Goal: Information Seeking & Learning: Get advice/opinions

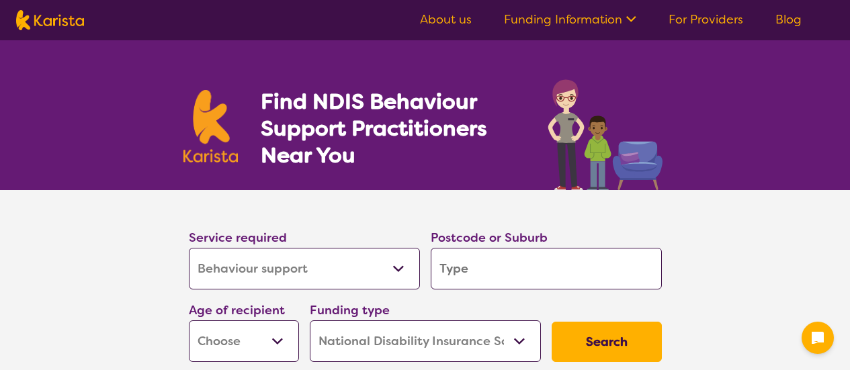
select select "Behaviour support"
select select "NDIS"
select select "Behaviour support"
select select "NDIS"
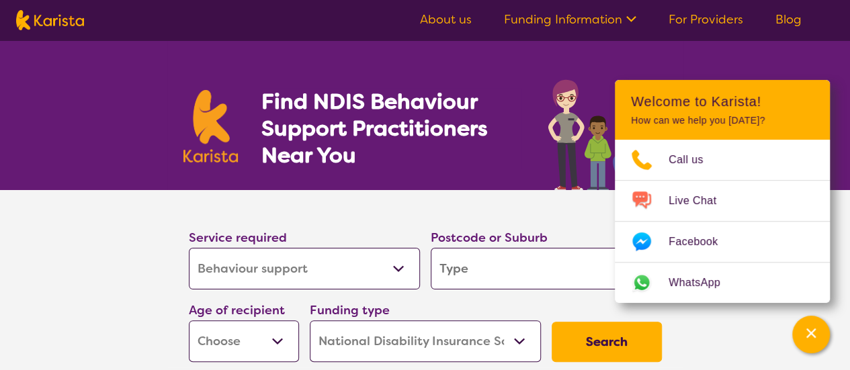
click at [486, 281] on input "search" at bounding box center [546, 269] width 231 height 42
type input "3803"
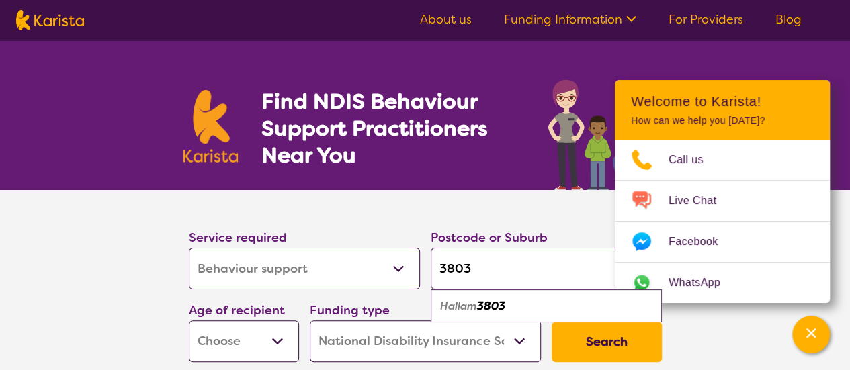
drag, startPoint x: 512, startPoint y: 265, endPoint x: 475, endPoint y: 261, distance: 37.2
click at [475, 261] on input "3803" at bounding box center [546, 269] width 231 height 42
type input "3070"
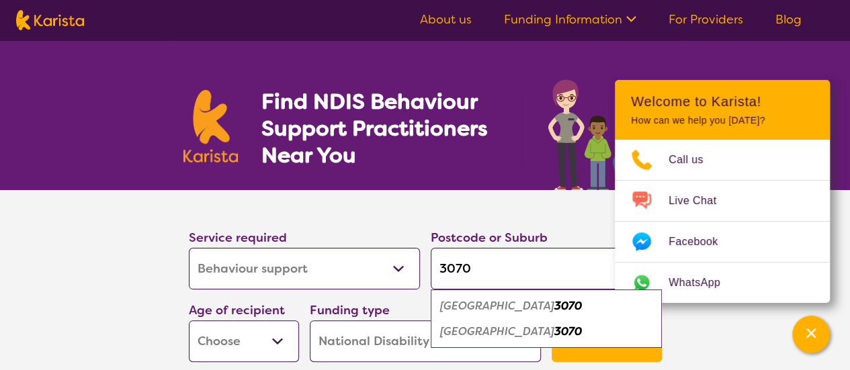
click at [482, 261] on input "3070" at bounding box center [546, 269] width 231 height 42
click at [468, 257] on input "3070" at bounding box center [546, 269] width 231 height 42
type input "g"
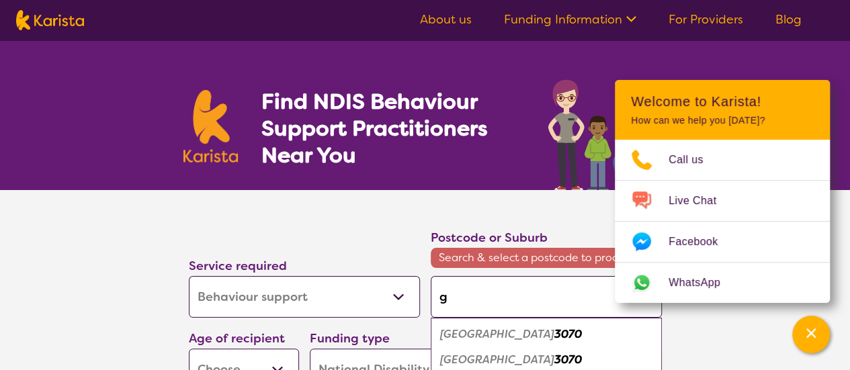
type input "ge"
type input "gee"
type input "geel"
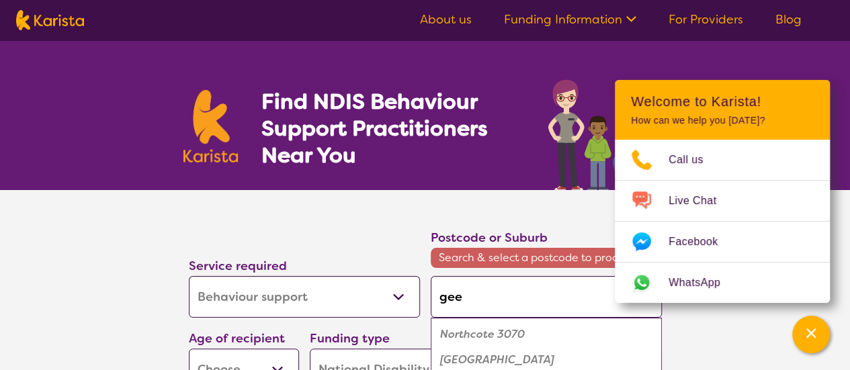
type input "geel"
type input "geelo"
type input "geelon"
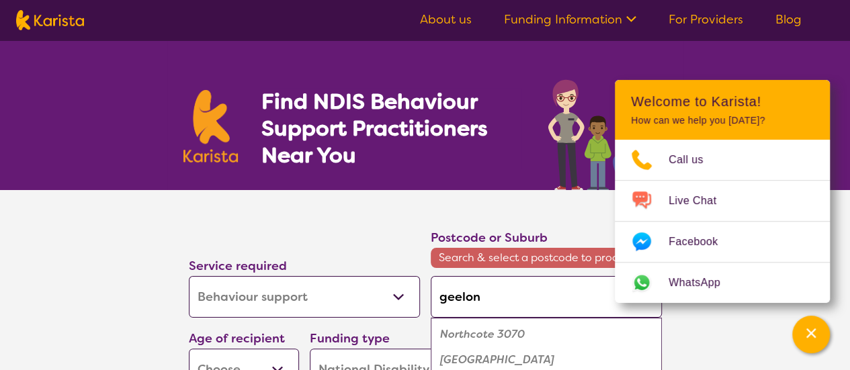
type input "geelong"
click at [511, 322] on div "[GEOGRAPHIC_DATA] 3219" at bounding box center [546, 335] width 218 height 26
type input "3219"
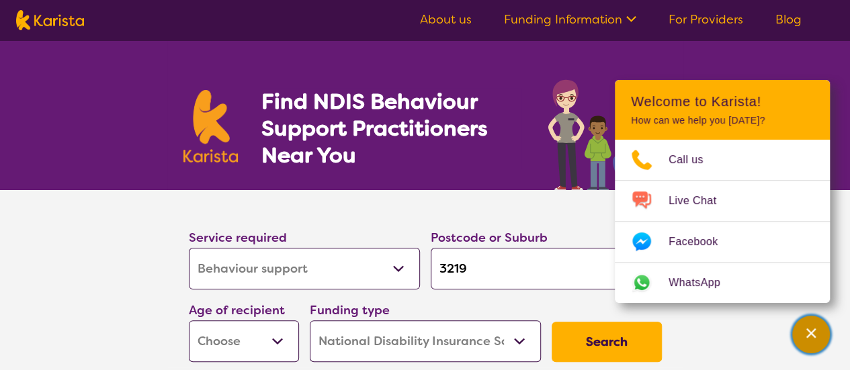
click at [812, 329] on icon "Channel Menu" at bounding box center [810, 333] width 13 height 13
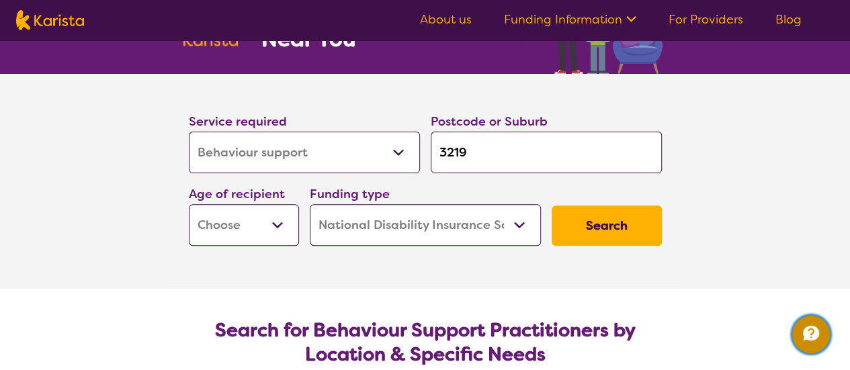
scroll to position [117, 0]
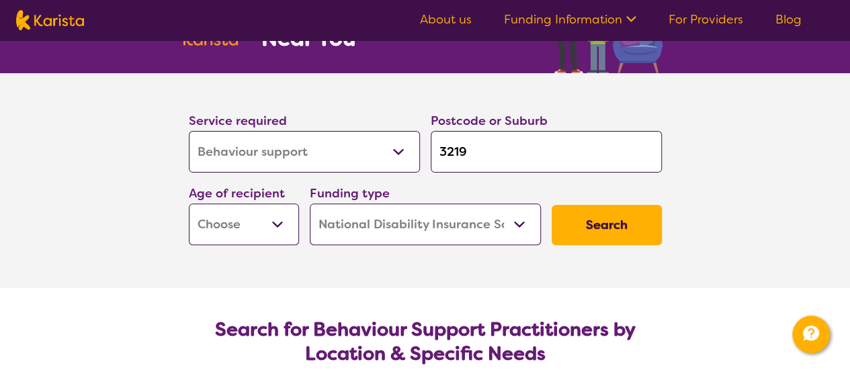
click at [615, 218] on button "Search" at bounding box center [607, 225] width 110 height 40
click at [234, 212] on select "Early Childhood - 0 to 9 Child - 10 to 11 Adolescent - 12 to 17 Adult - 18 to 6…" at bounding box center [244, 225] width 110 height 42
select select "AS"
click at [189, 204] on select "Early Childhood - 0 to 9 Child - 10 to 11 Adolescent - 12 to 17 Adult - 18 to 6…" at bounding box center [244, 225] width 110 height 42
select select "AS"
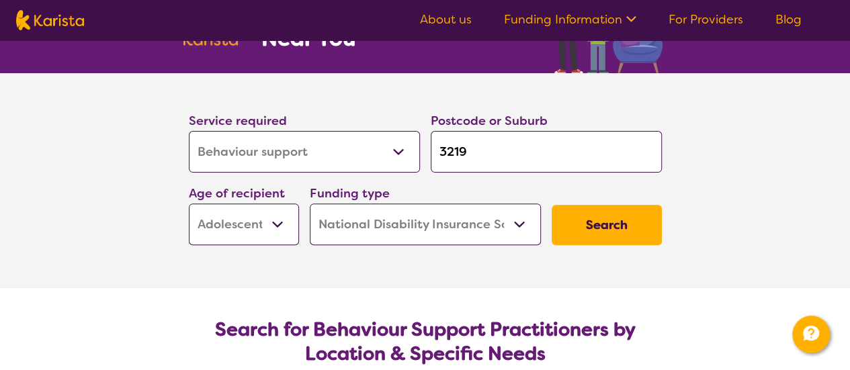
drag, startPoint x: 618, startPoint y: 236, endPoint x: 582, endPoint y: 224, distance: 38.2
click at [582, 224] on button "Search" at bounding box center [607, 225] width 110 height 40
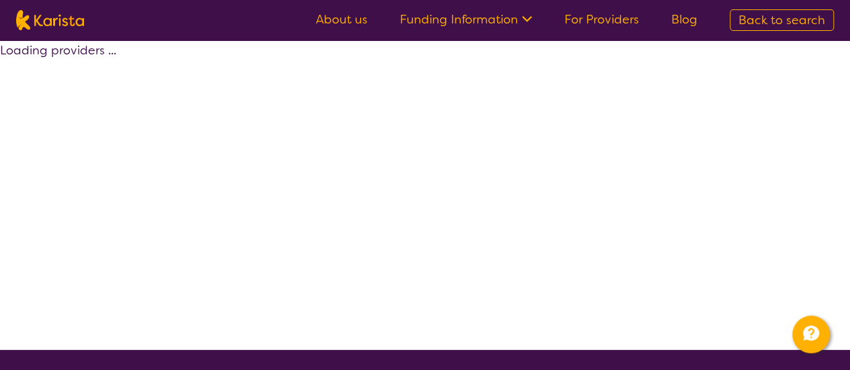
select select "by_score"
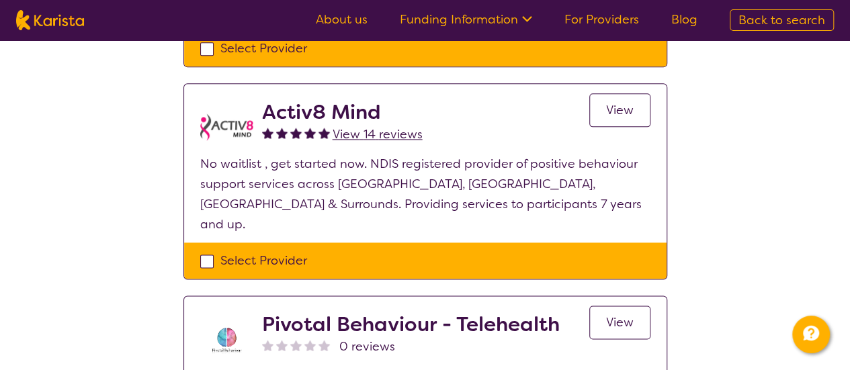
scroll to position [823, 0]
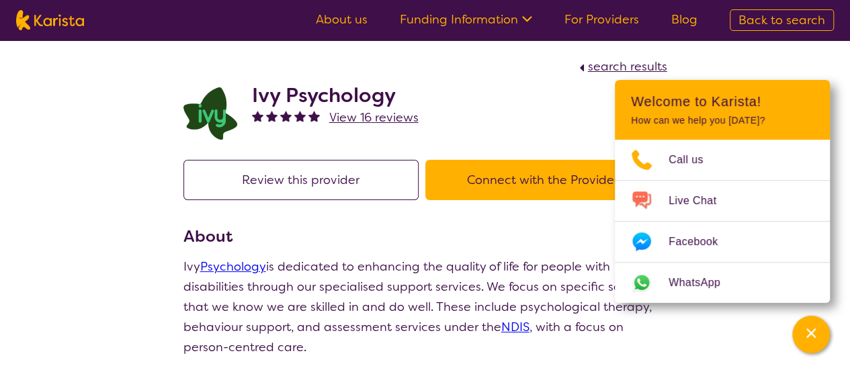
click at [441, 281] on p "Ivy Psychology is dedicated to enhancing the quality of life for people with di…" at bounding box center [425, 307] width 484 height 101
click at [804, 337] on icon "Channel Menu" at bounding box center [810, 333] width 13 height 13
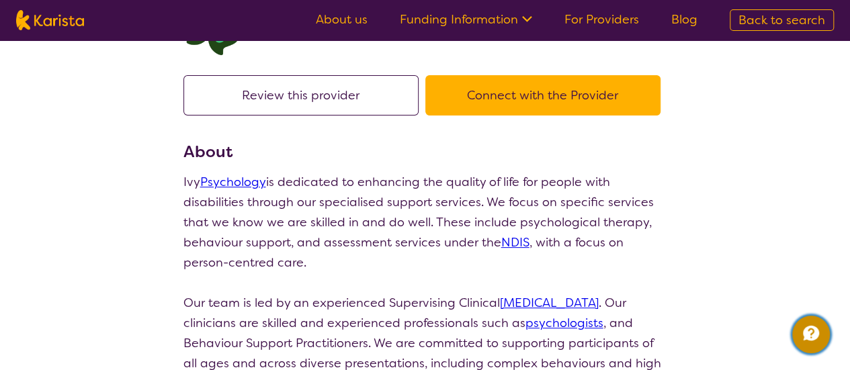
scroll to position [40, 0]
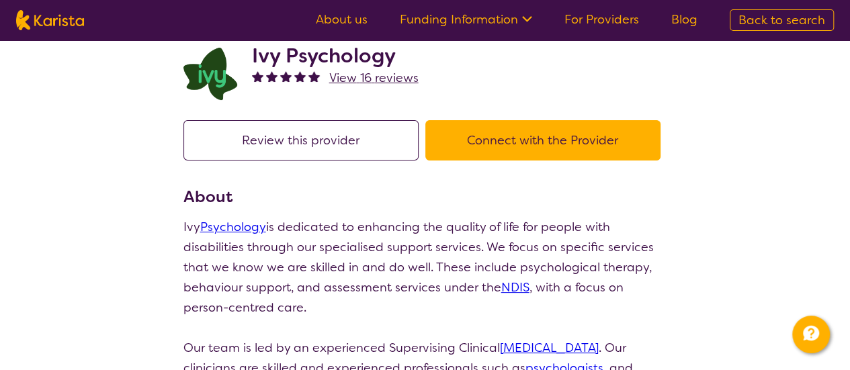
click at [504, 159] on button "Connect with the Provider" at bounding box center [542, 140] width 235 height 40
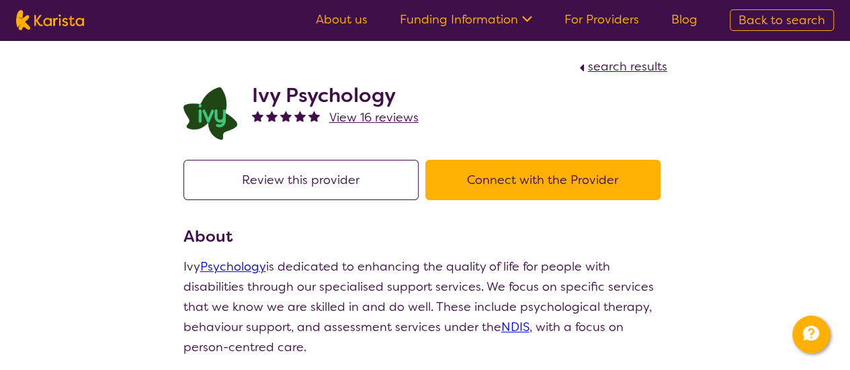
scroll to position [40, 0]
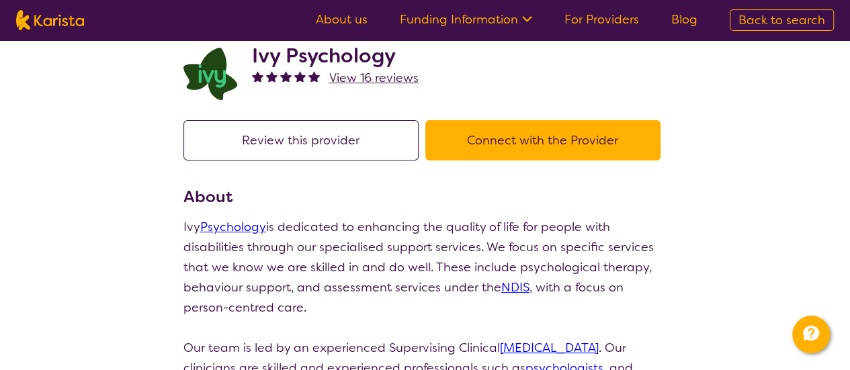
click at [340, 54] on h2 "Ivy Psychology" at bounding box center [335, 56] width 167 height 24
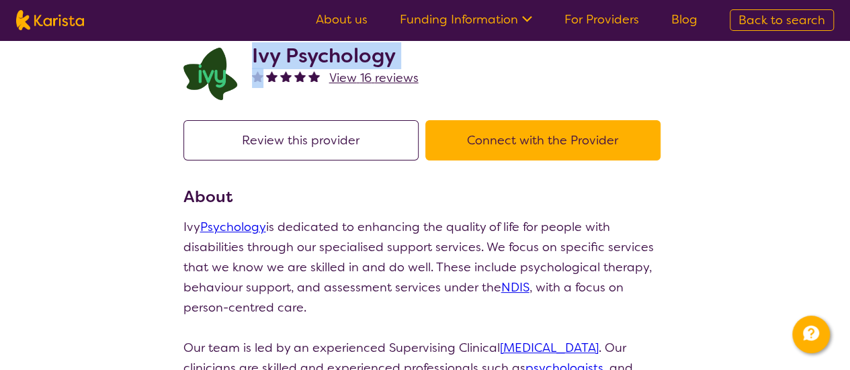
click at [340, 54] on h2 "Ivy Psychology" at bounding box center [335, 56] width 167 height 24
copy h2 "Ivy Psychology"
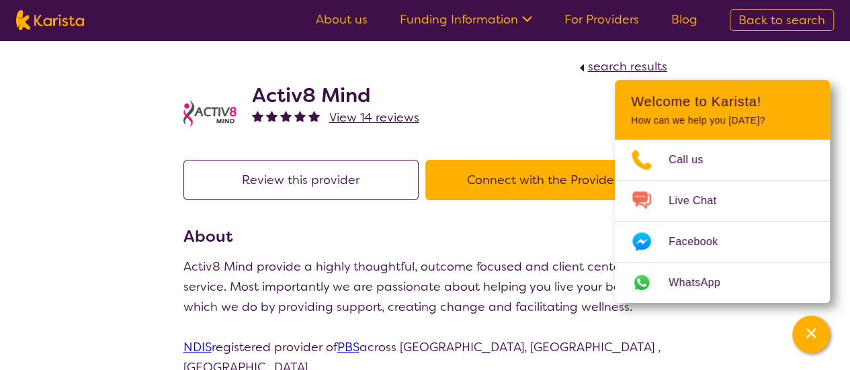
drag, startPoint x: 360, startPoint y: 97, endPoint x: 348, endPoint y: 98, distance: 12.1
click at [348, 98] on h2 "Activ8 Mind" at bounding box center [335, 95] width 167 height 24
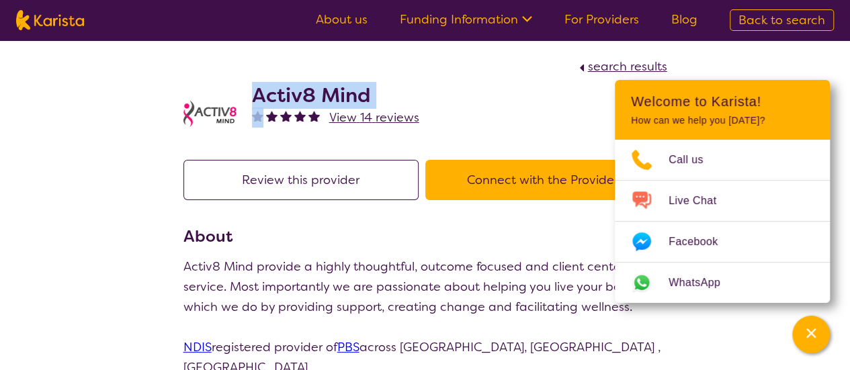
click at [348, 98] on h2 "Activ8 Mind" at bounding box center [335, 95] width 167 height 24
copy h2 "Activ8 Mind"
